Goal: Task Accomplishment & Management: Use online tool/utility

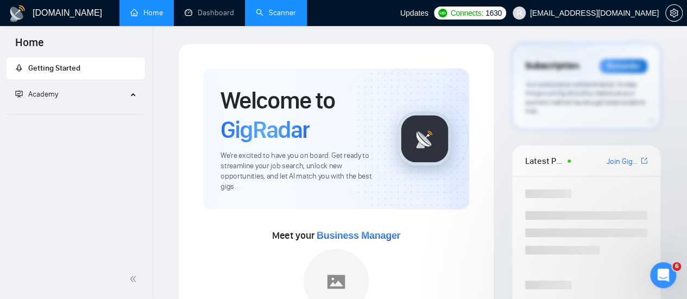
click at [293, 17] on link "Scanner" at bounding box center [276, 12] width 40 height 9
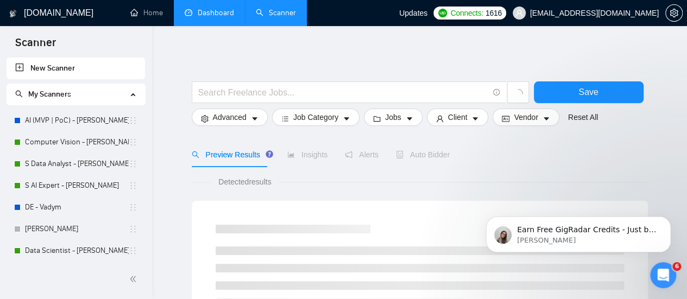
click at [193, 17] on link "Dashboard" at bounding box center [209, 12] width 49 height 9
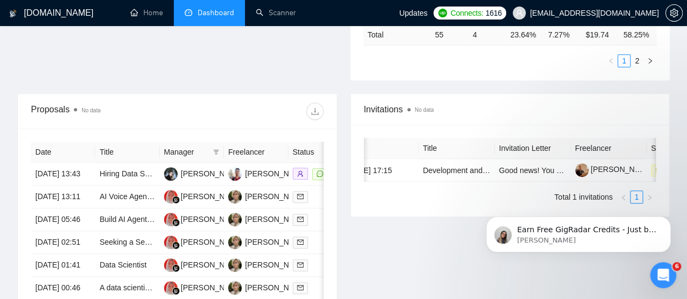
scroll to position [0, 22]
click at [466, 166] on link "Development and Deployment of an AI Agent for Opportunity Tracking and Intellig…" at bounding box center [585, 170] width 326 height 9
drag, startPoint x: 380, startPoint y: 237, endPoint x: 375, endPoint y: 232, distance: 6.5
click at [378, 233] on div "Invitations No data Date Title Invitation Letter Freelancer Status [DATE] 17:15…" at bounding box center [510, 259] width 333 height 333
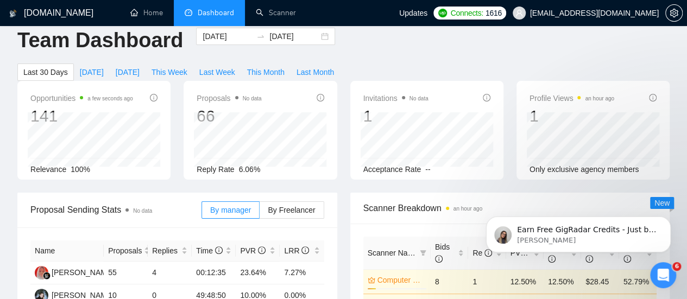
scroll to position [0, 0]
